Goal: Task Accomplishment & Management: Complete application form

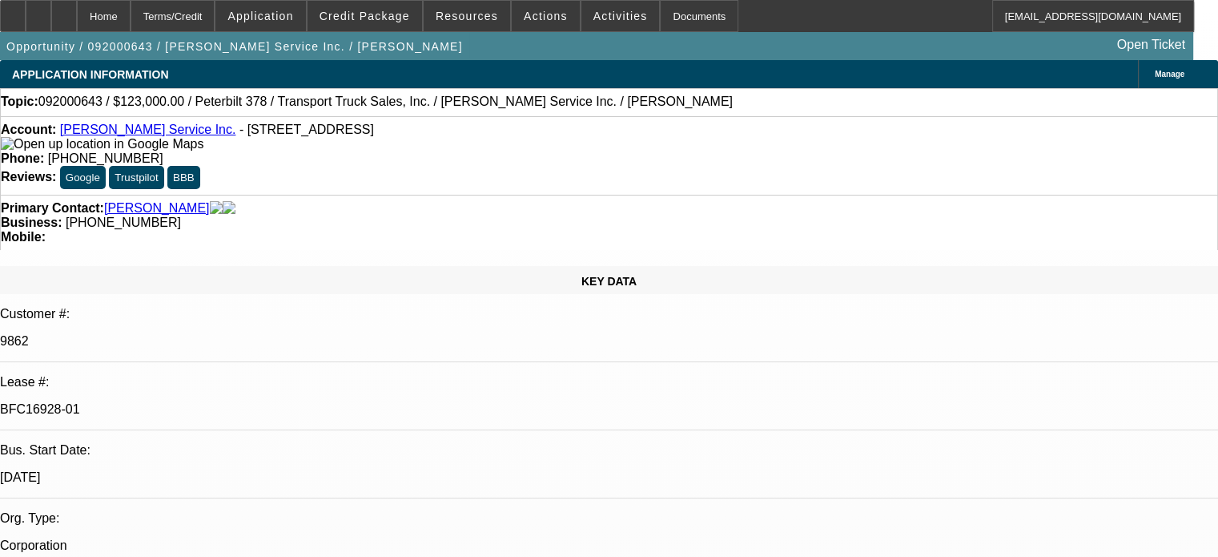
select select "0"
select select "2"
select select "0"
select select "2"
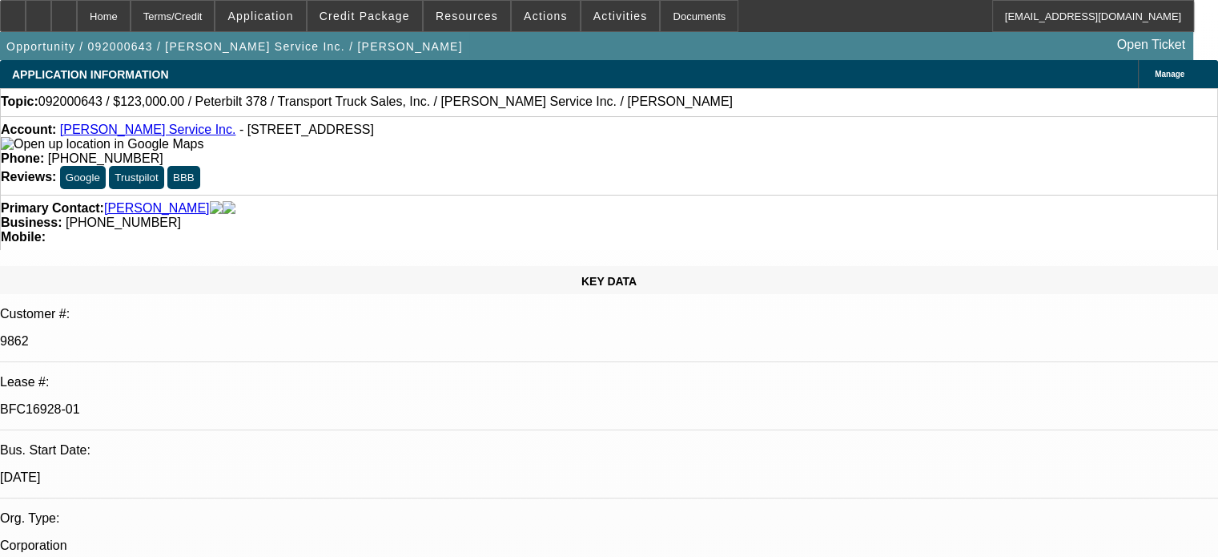
select select "0.1"
select select "1"
select select "2"
select select "1"
select select "2"
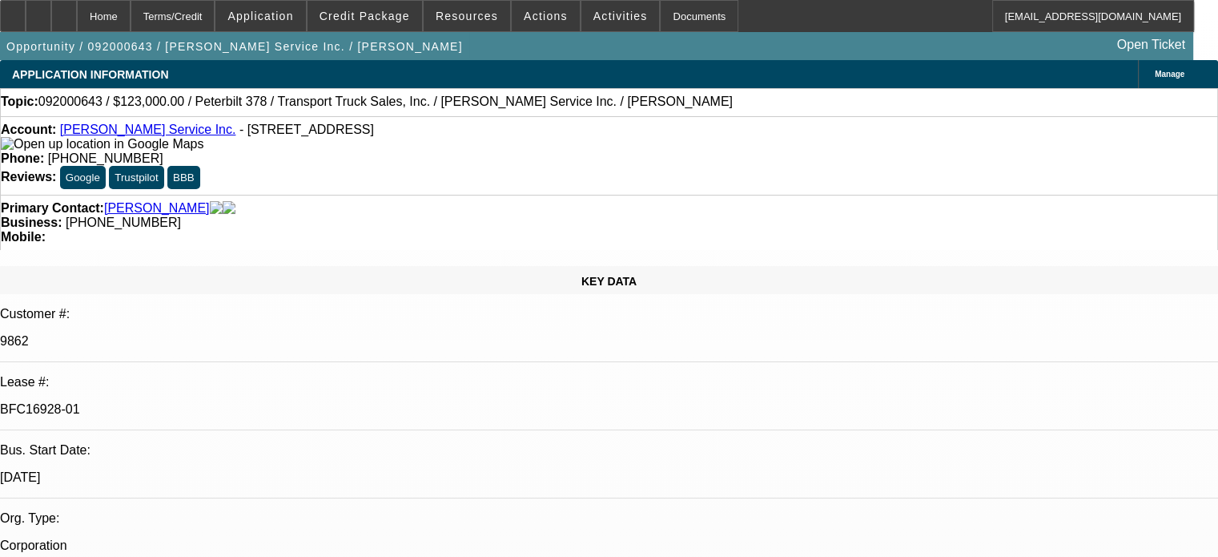
select select "6"
select select "4"
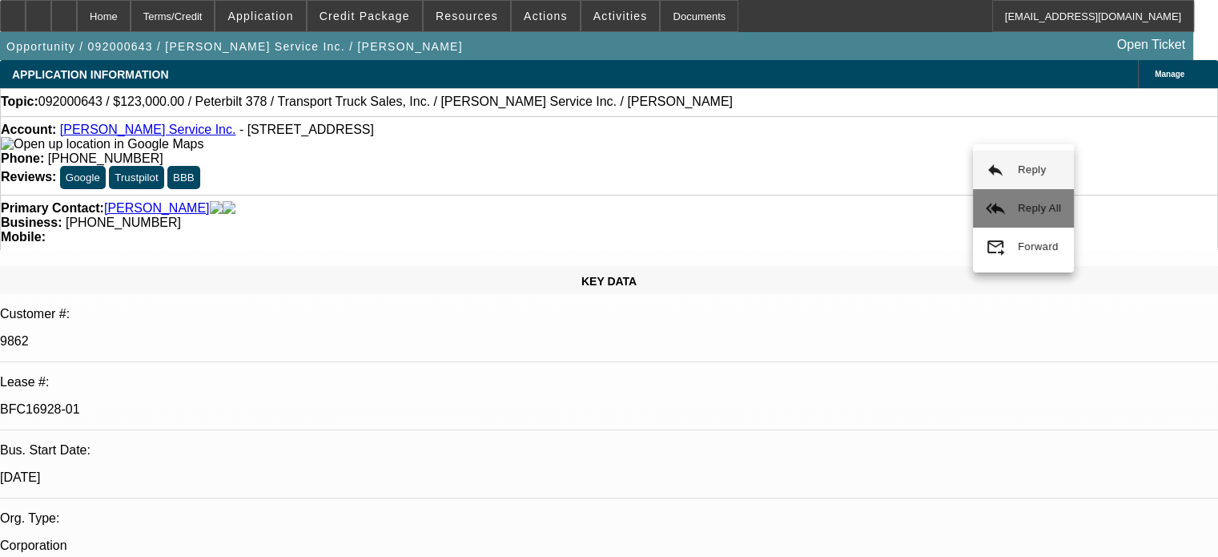
click at [993, 211] on mat-icon "reply_all" at bounding box center [995, 208] width 19 height 19
click at [1006, 215] on button "reply_all Reply All" at bounding box center [1022, 215] width 101 height 38
